Goal: Use online tool/utility: Utilize a website feature to perform a specific function

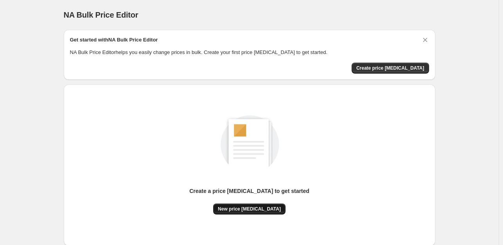
click at [265, 209] on span "New price change job" at bounding box center [249, 209] width 63 height 6
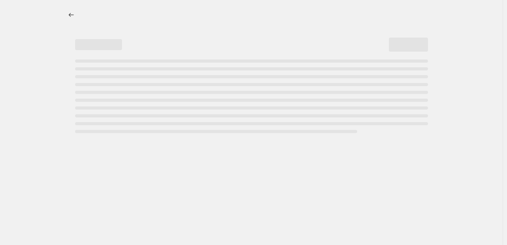
select select "percentage"
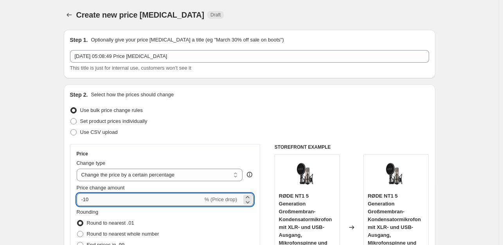
click at [145, 201] on input "-10" at bounding box center [140, 199] width 126 height 13
type input "-1"
type input "-2"
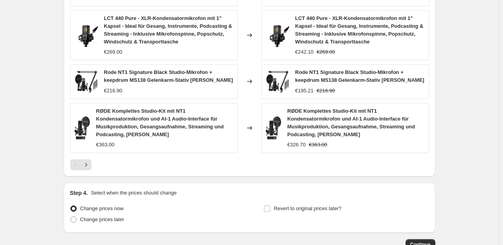
scroll to position [612, 0]
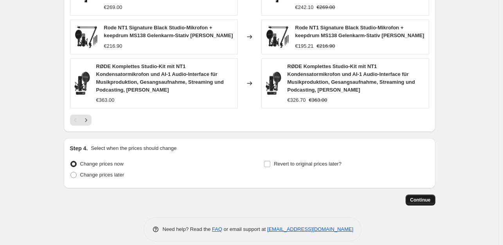
type input "-35"
click at [426, 197] on span "Continue" at bounding box center [421, 200] width 20 height 6
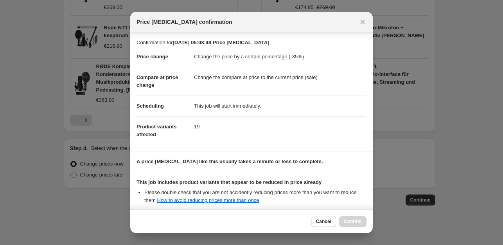
scroll to position [84, 0]
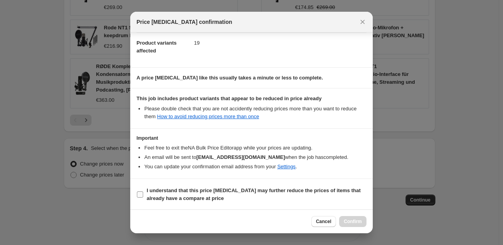
click at [142, 194] on input "I understand that this price change job may further reduce the prices of items …" at bounding box center [140, 194] width 6 height 6
checkbox input "true"
click at [360, 221] on span "Confirm" at bounding box center [353, 221] width 18 height 6
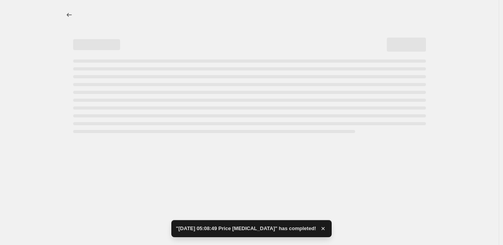
select select "percentage"
